Goal: Task Accomplishment & Management: Manage account settings

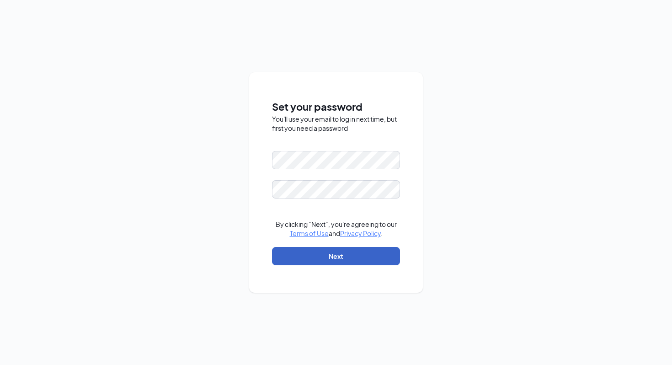
click at [318, 254] on button "Next" at bounding box center [336, 256] width 128 height 18
click at [329, 251] on button "Next" at bounding box center [336, 256] width 128 height 18
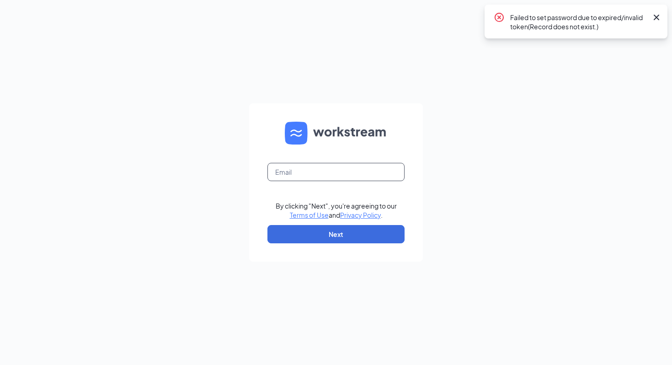
click at [329, 173] on input "text" at bounding box center [335, 172] width 137 height 18
type input "[EMAIL_ADDRESS][DOMAIN_NAME]"
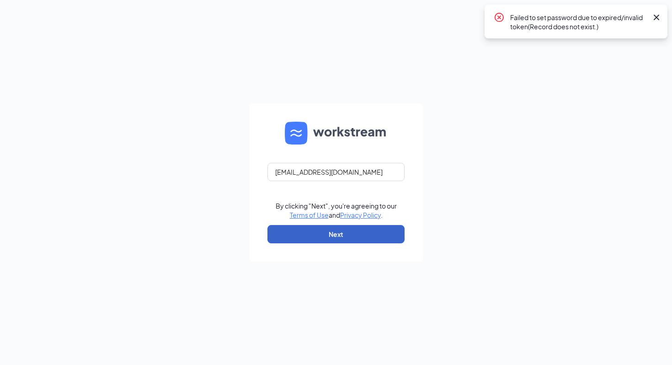
click at [318, 235] on button "Next" at bounding box center [335, 234] width 137 height 18
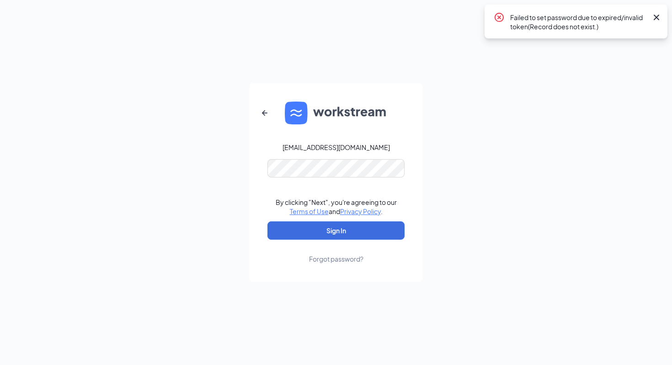
click at [657, 20] on icon "Cross" at bounding box center [656, 17] width 11 height 11
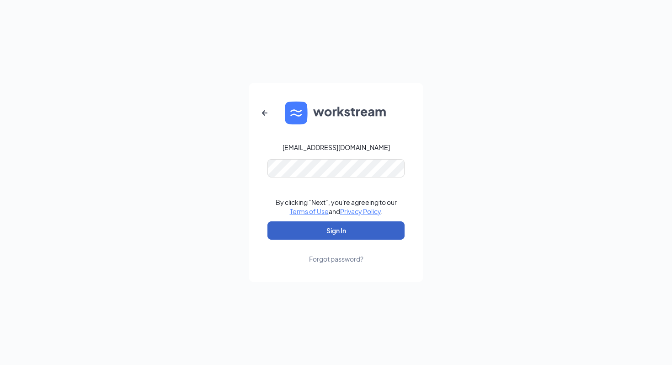
click at [335, 232] on button "Sign In" at bounding box center [335, 230] width 137 height 18
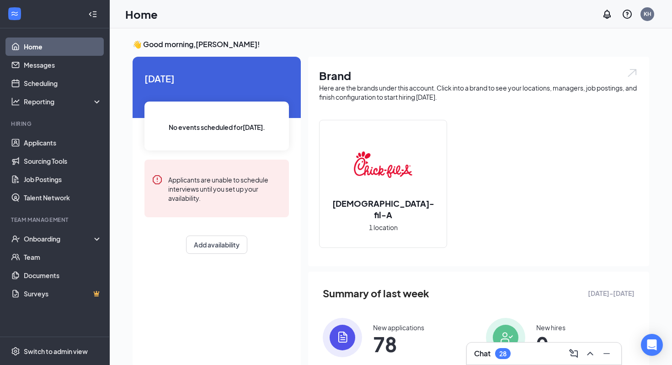
click at [497, 356] on div "28" at bounding box center [503, 353] width 16 height 11
